Goal: Find specific page/section: Find specific page/section

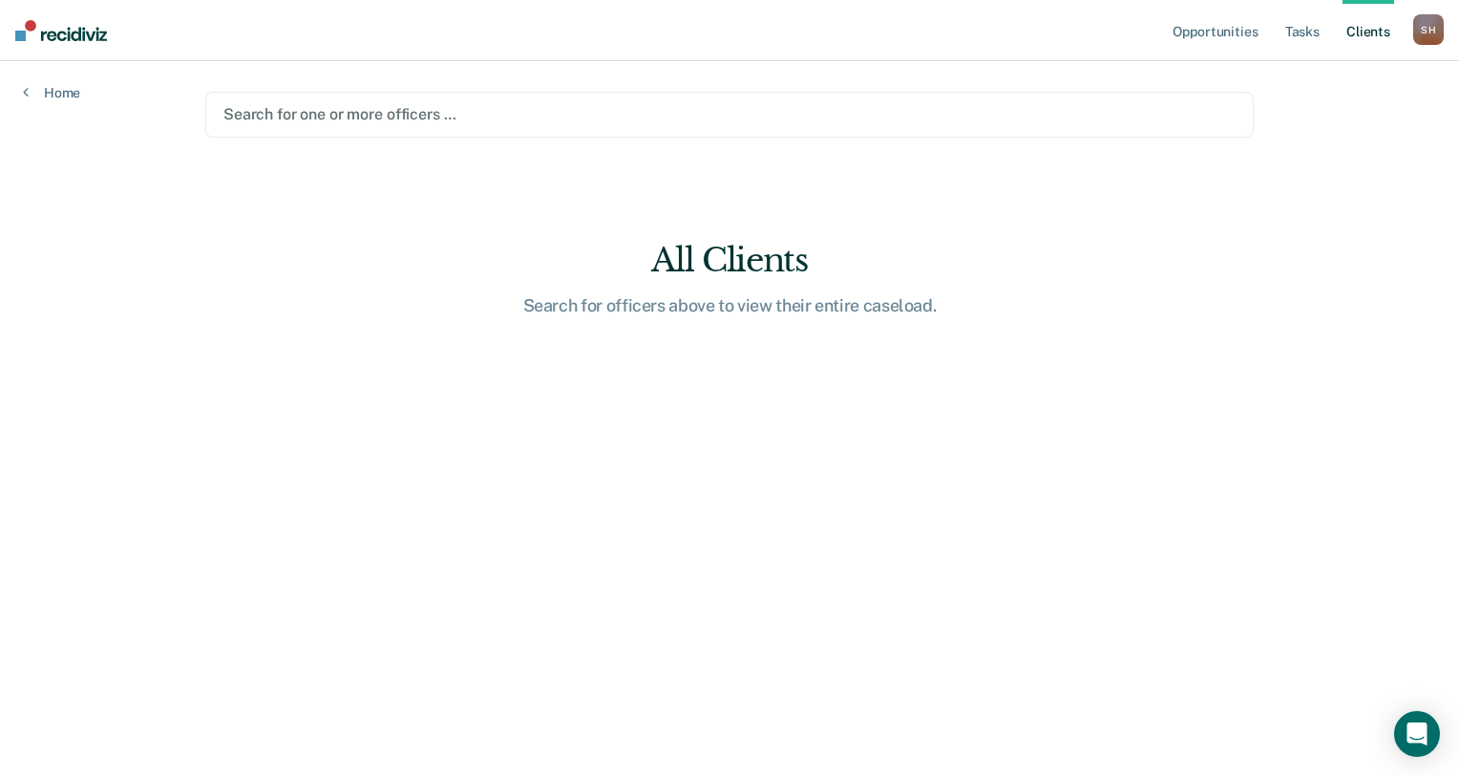
click at [465, 107] on div at bounding box center [730, 114] width 1012 height 22
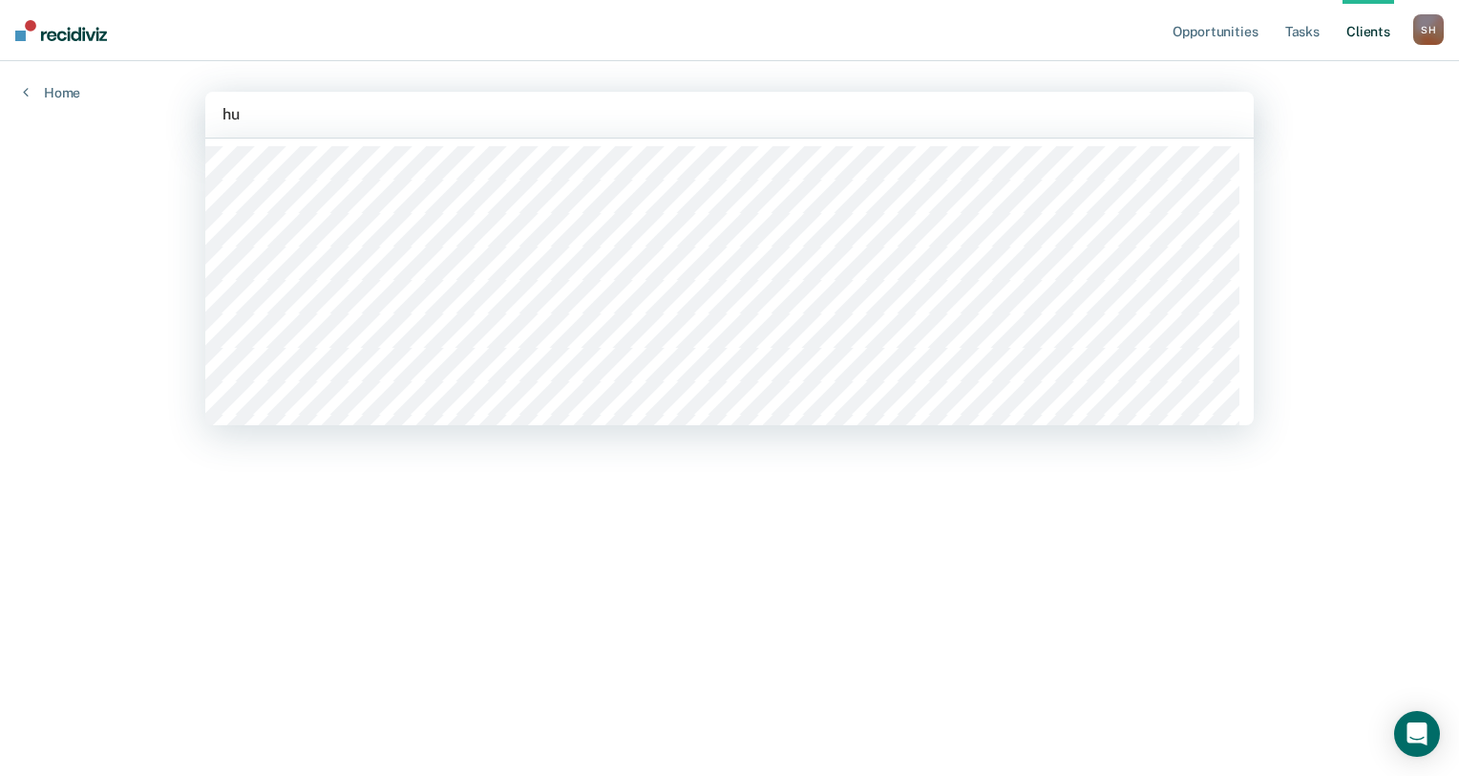
type input "h"
type input "pol"
type input "anto"
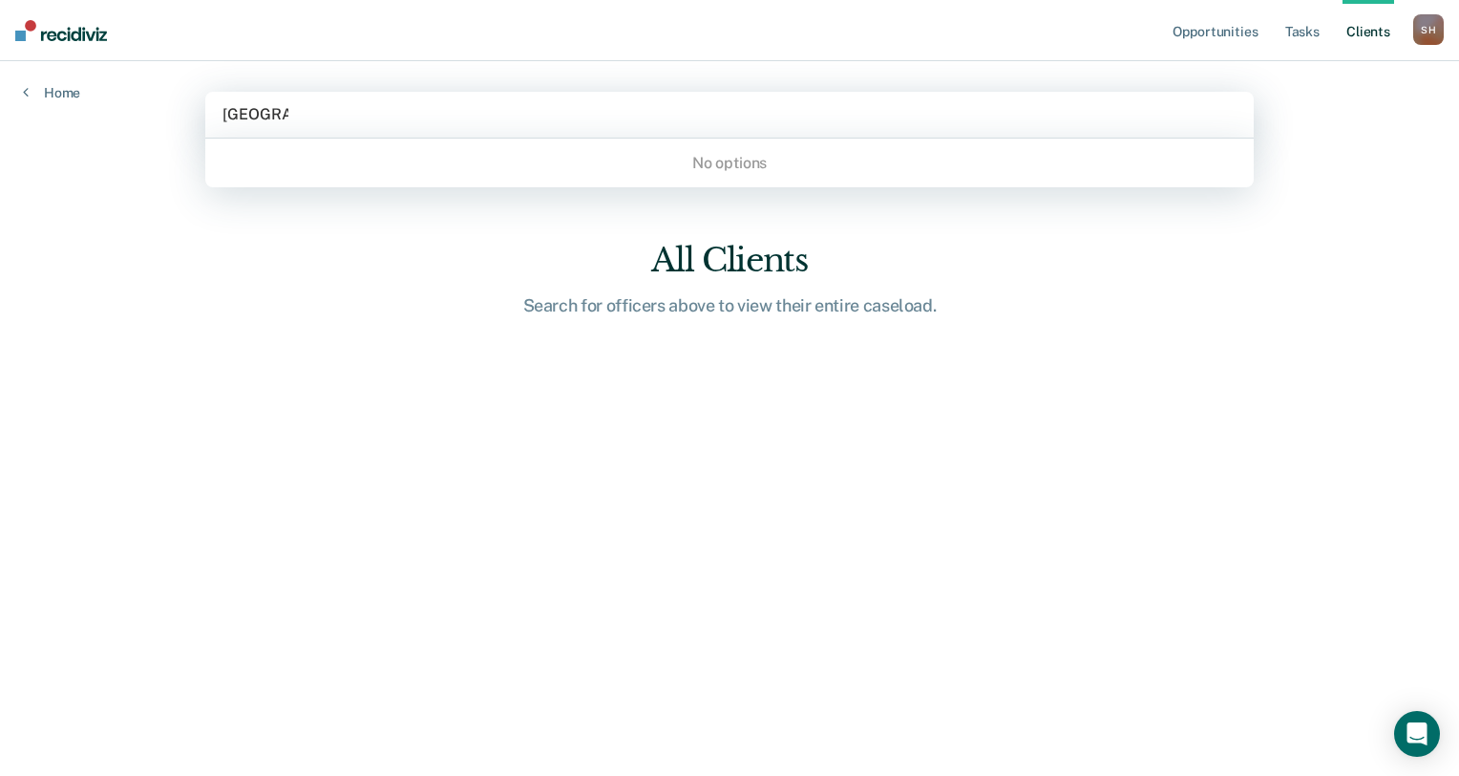
type input "[GEOGRAPHIC_DATA]"
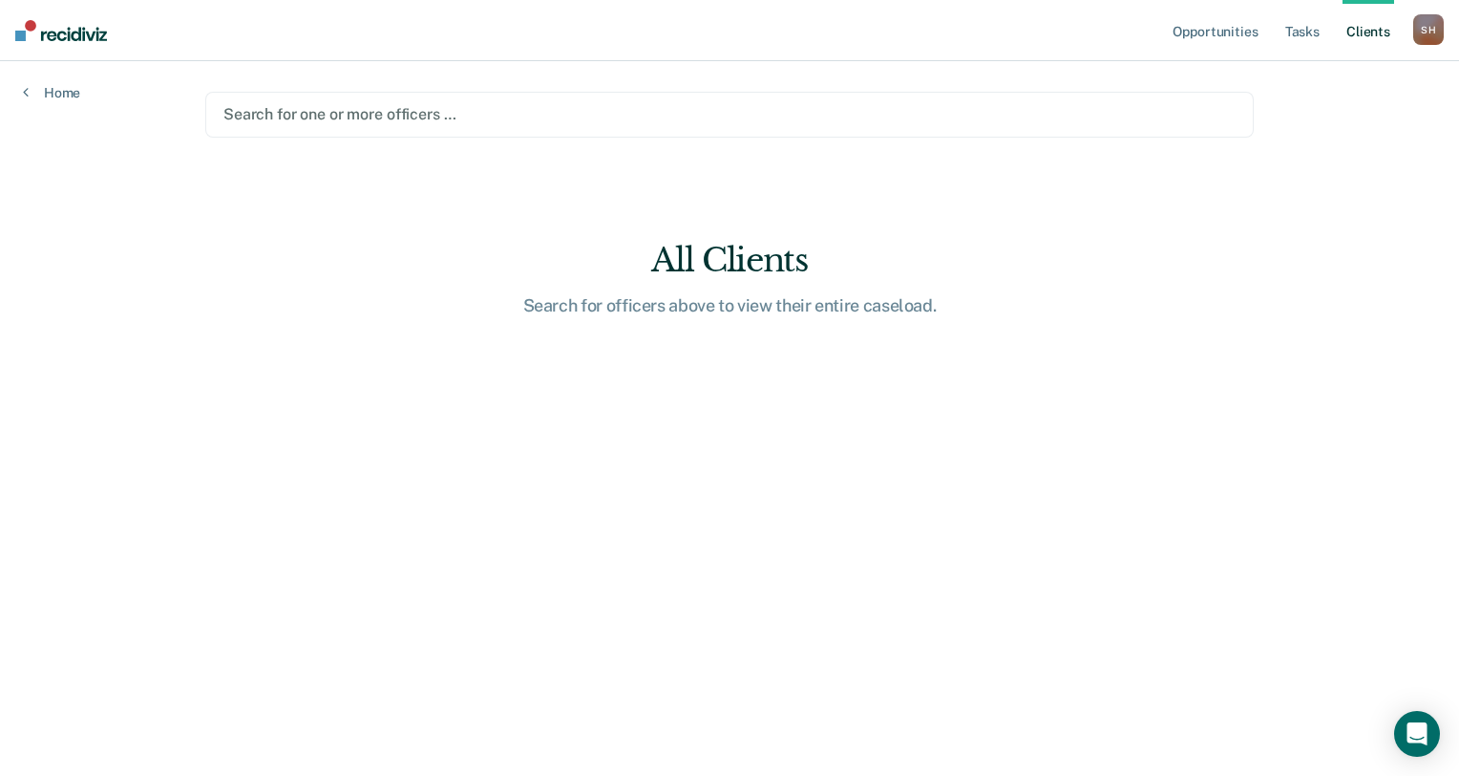
click at [318, 110] on div at bounding box center [730, 114] width 1012 height 22
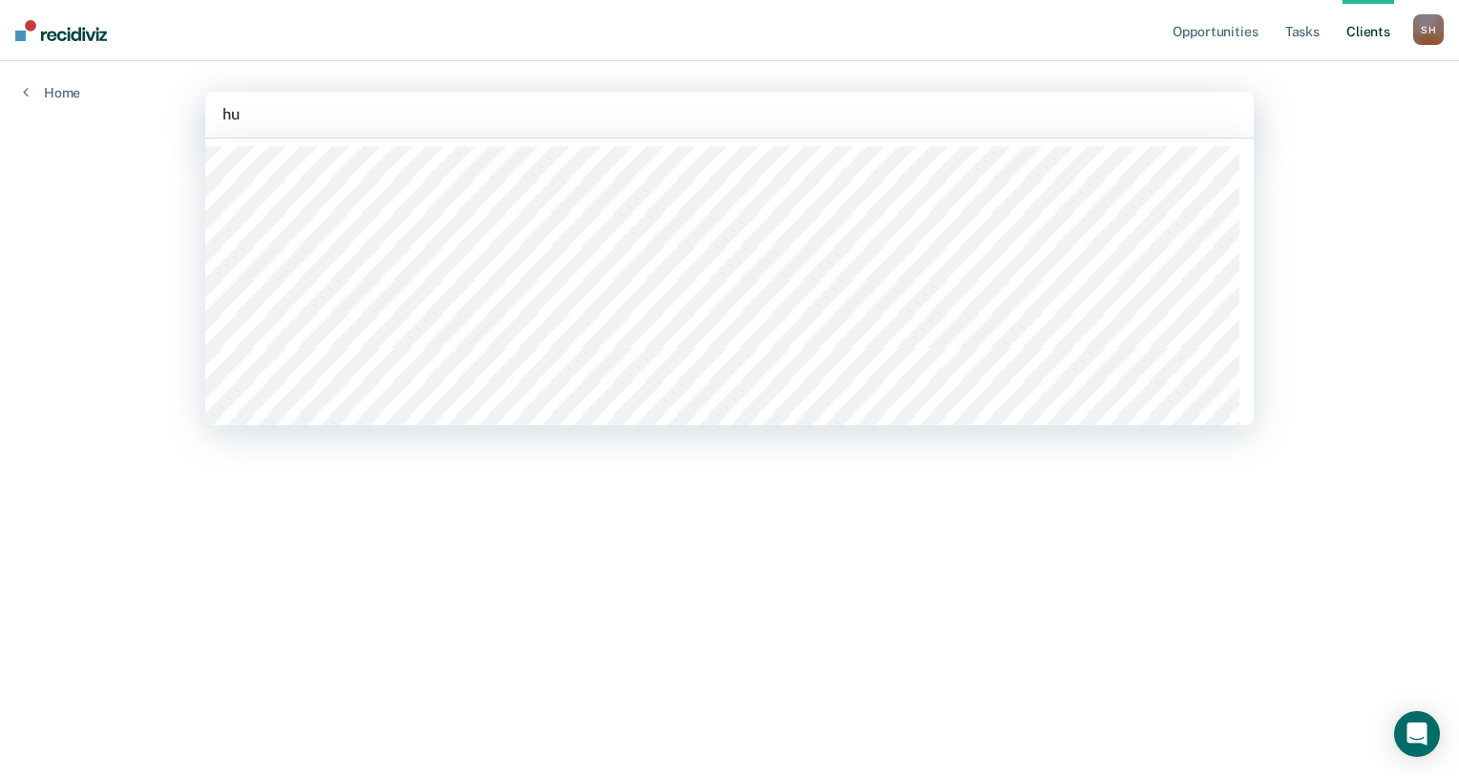
type input "hut"
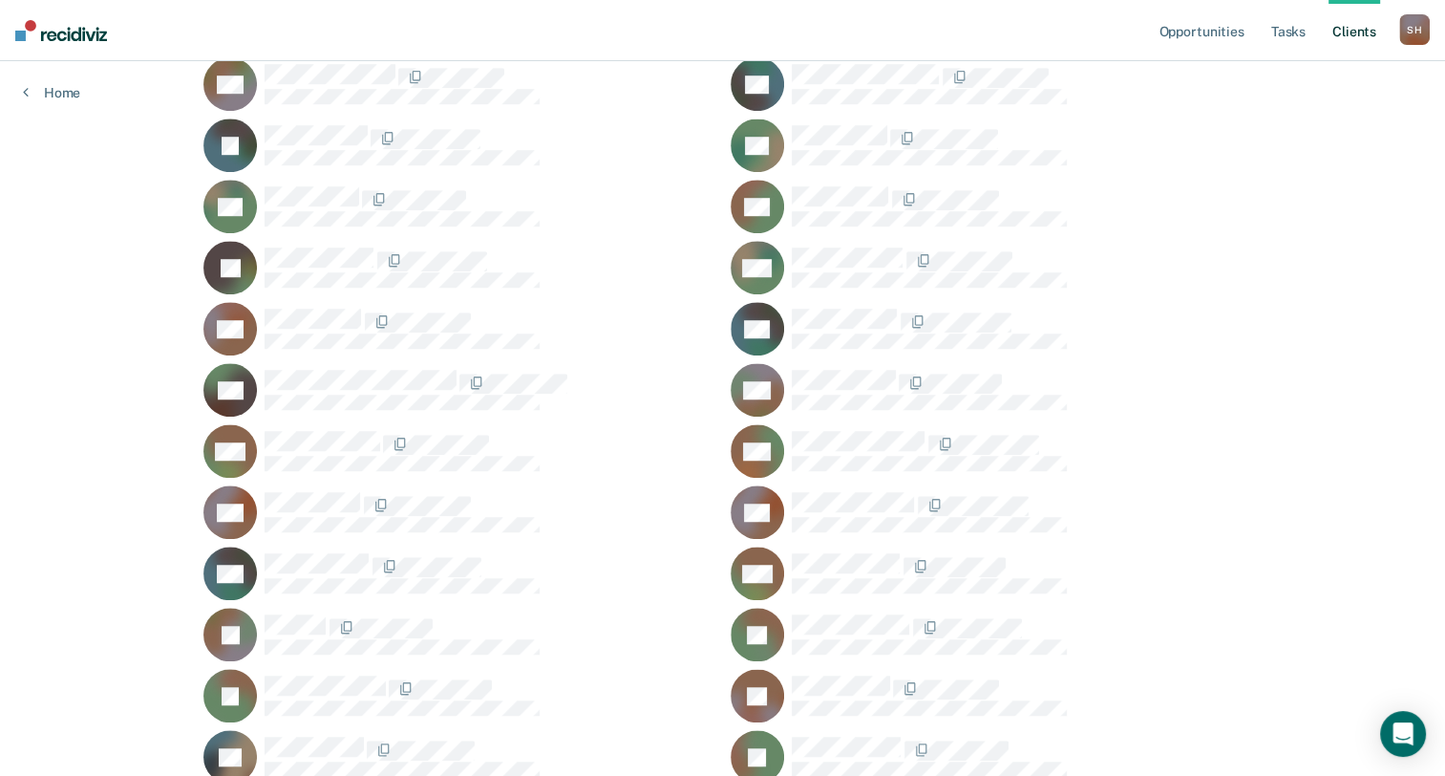
scroll to position [724, 0]
